Goal: Information Seeking & Learning: Understand process/instructions

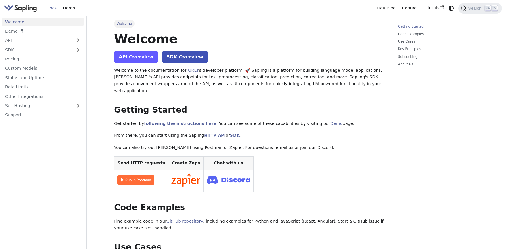
click at [127, 60] on link "API Overview" at bounding box center [136, 57] width 44 height 12
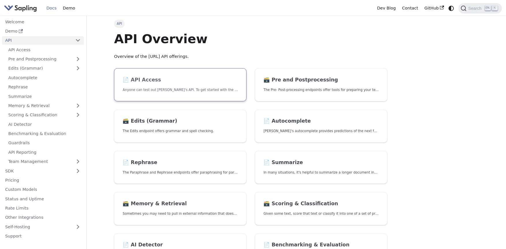
click at [221, 85] on link "📄️ API Access Anyone can test out [PERSON_NAME]'s API. To get started with the …" at bounding box center [180, 84] width 132 height 33
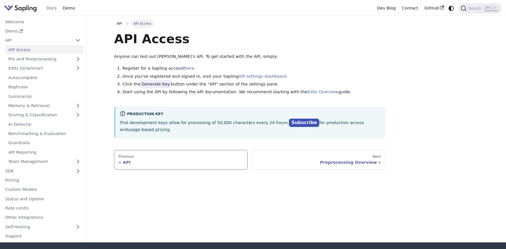
click at [217, 160] on div "API" at bounding box center [181, 162] width 125 height 5
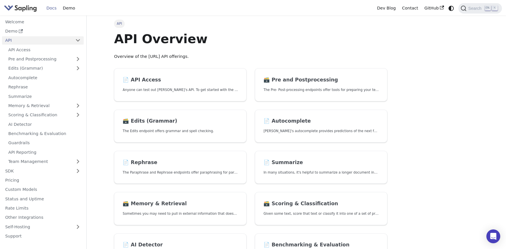
click at [176, 105] on section "📄️ API Access Anyone can test out Sapling's API. To get started with the API, s…" at bounding box center [250, 213] width 281 height 290
click at [165, 150] on section "📄️ API Access Anyone can test out Sapling's API. To get started with the API, s…" at bounding box center [250, 213] width 281 height 290
drag, startPoint x: 224, startPoint y: 144, endPoint x: 227, endPoint y: 143, distance: 3.0
click at [225, 144] on section "📄️ API Access Anyone can test out Sapling's API. To get started with the API, s…" at bounding box center [250, 213] width 281 height 290
click at [270, 128] on link "📄️ Autocomplete Sapling's autocomplete provides predictions of the next few cha…" at bounding box center [321, 126] width 132 height 33
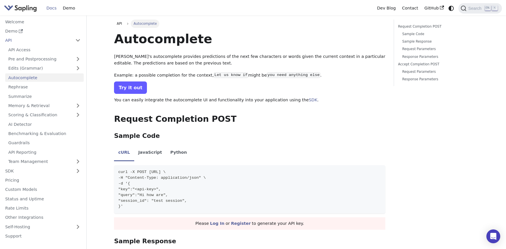
click at [129, 88] on link "Try it out" at bounding box center [130, 88] width 33 height 12
